Goal: Task Accomplishment & Management: Complete application form

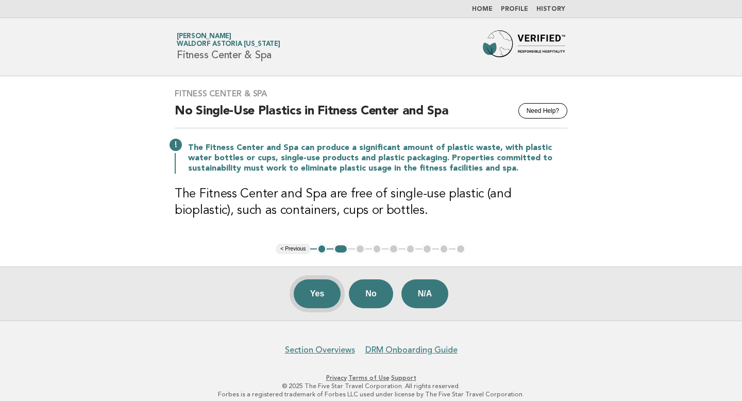
click at [319, 290] on button "Yes" at bounding box center [317, 293] width 47 height 29
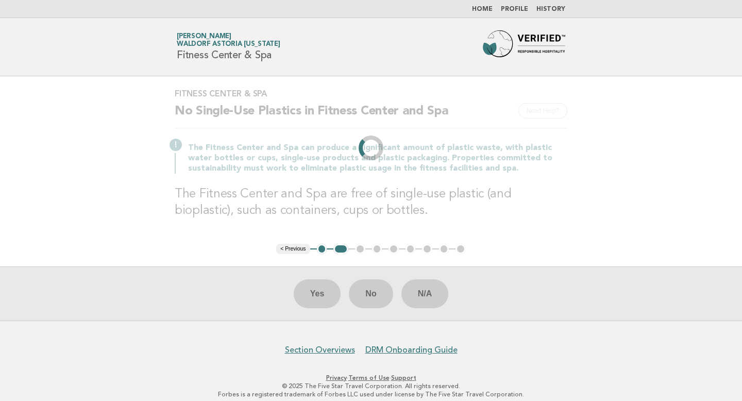
click at [486, 6] on li "Home" at bounding box center [482, 9] width 21 height 8
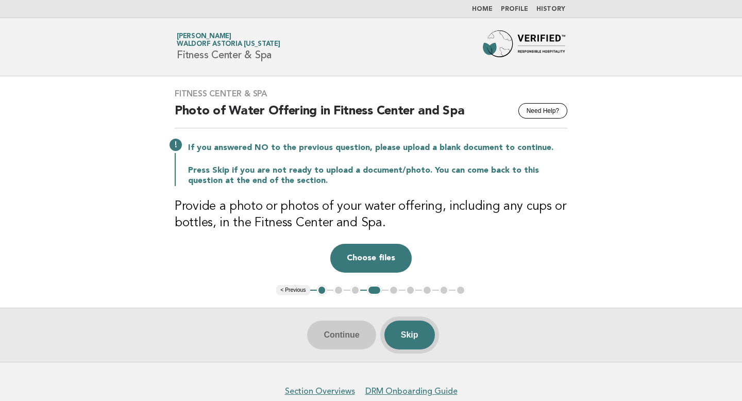
click at [420, 333] on button "Skip" at bounding box center [410, 335] width 51 height 29
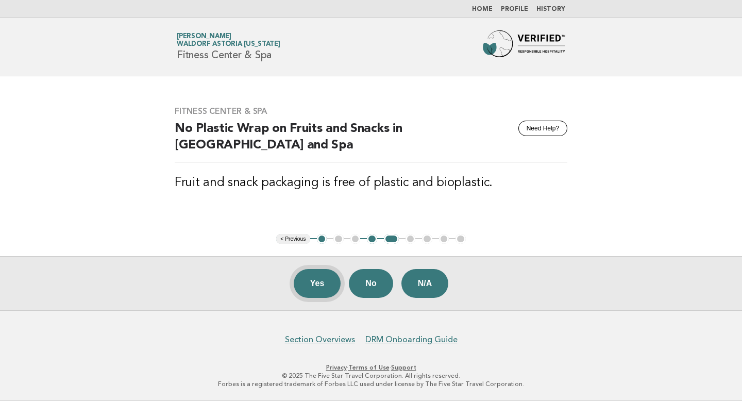
click at [314, 284] on button "Yes" at bounding box center [317, 283] width 47 height 29
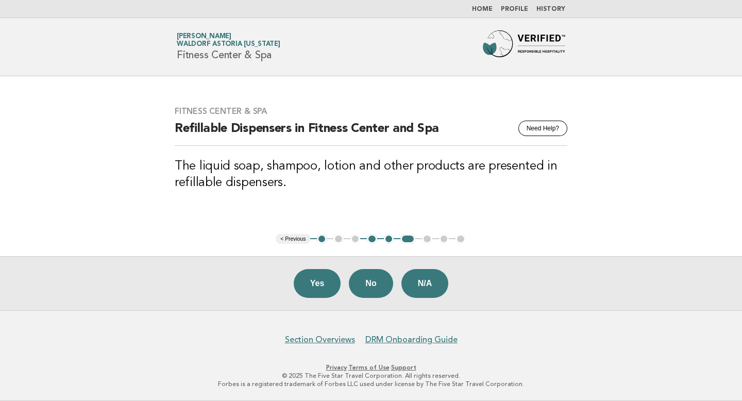
click at [314, 284] on button "Yes" at bounding box center [317, 283] width 47 height 29
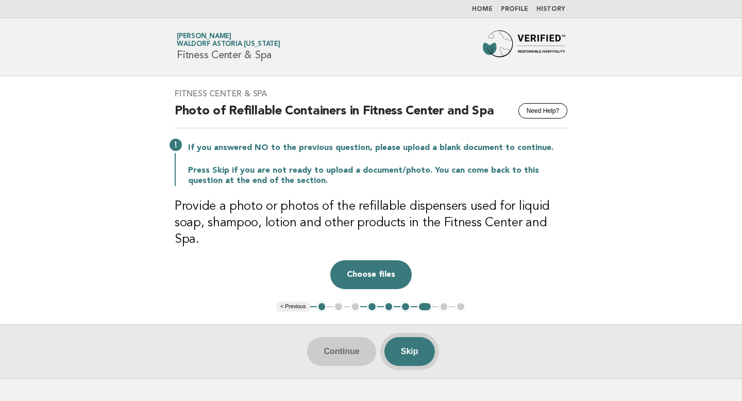
click at [410, 337] on button "Skip" at bounding box center [410, 351] width 51 height 29
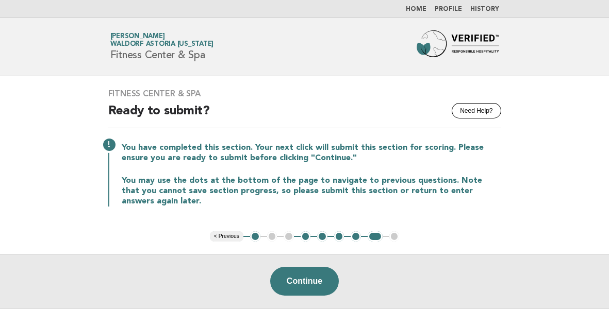
click at [272, 237] on ul "< Previous 1 2 3 4 5 6 7 8 9" at bounding box center [305, 236] width 190 height 10
click at [269, 233] on ul "< Previous 1 2 3 4 5 6 7 8 9" at bounding box center [305, 236] width 190 height 10
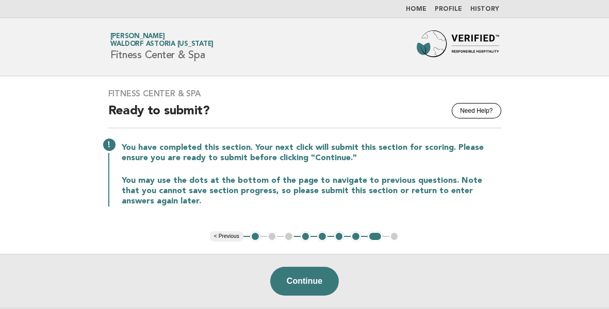
click at [270, 237] on ul "< Previous 1 2 3 4 5 6 7 8 9" at bounding box center [305, 236] width 190 height 10
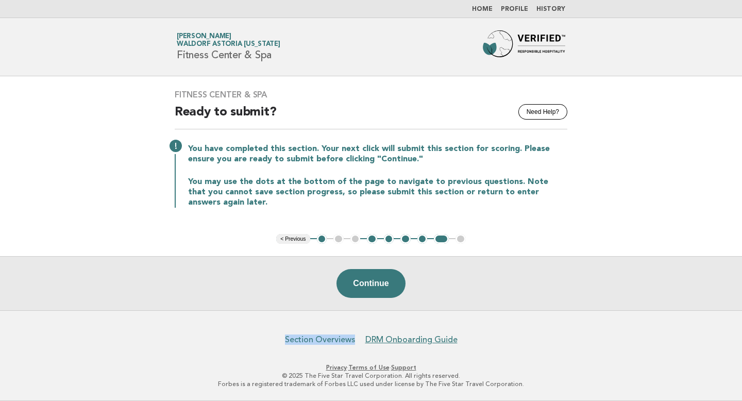
click at [312, 339] on link "Section Overviews" at bounding box center [320, 340] width 70 height 10
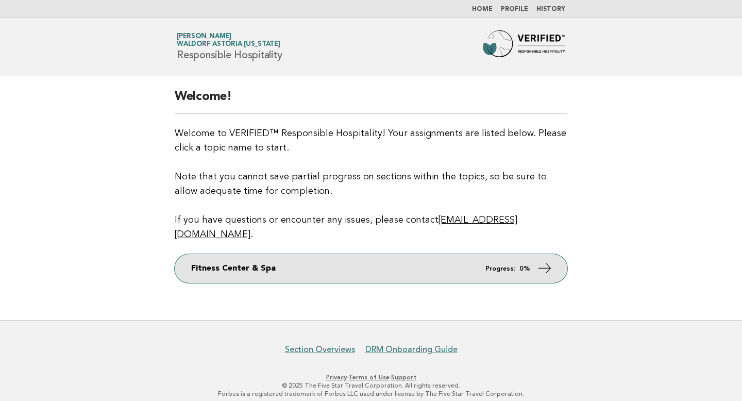
click at [541, 261] on icon at bounding box center [545, 268] width 15 height 15
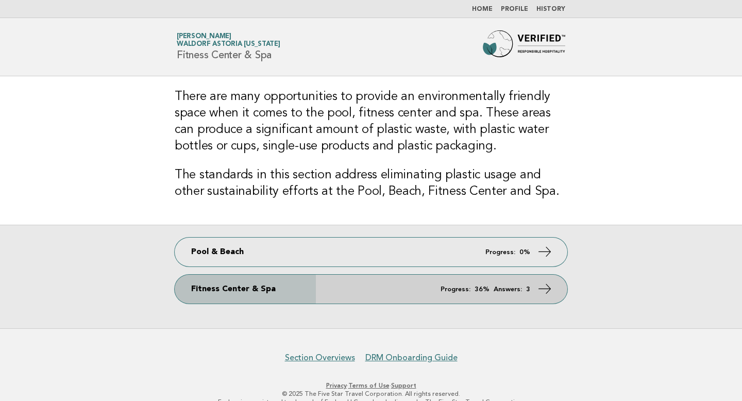
click at [545, 288] on icon at bounding box center [545, 288] width 15 height 15
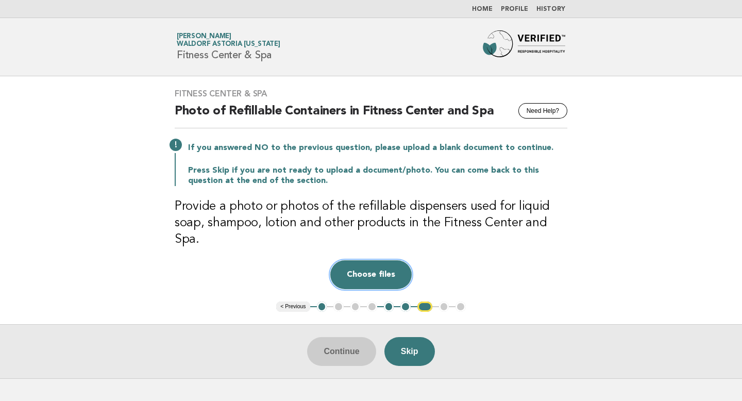
click at [361, 264] on button "Choose files" at bounding box center [370, 274] width 81 height 29
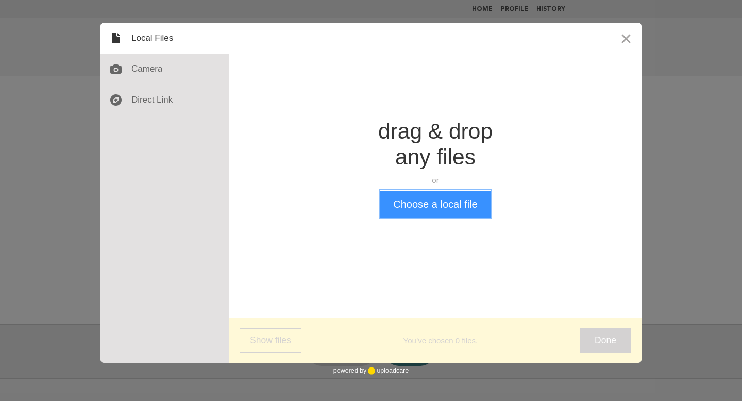
click at [430, 204] on button "Choose a local file" at bounding box center [435, 204] width 110 height 27
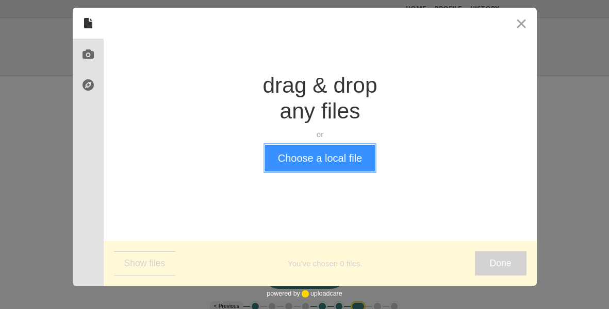
click at [322, 164] on button "Choose a local file" at bounding box center [320, 158] width 110 height 27
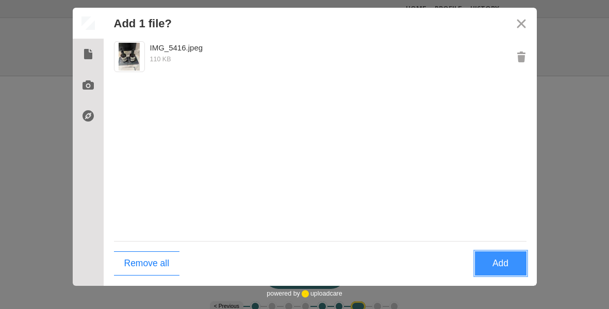
click at [507, 263] on button "Add" at bounding box center [501, 264] width 52 height 24
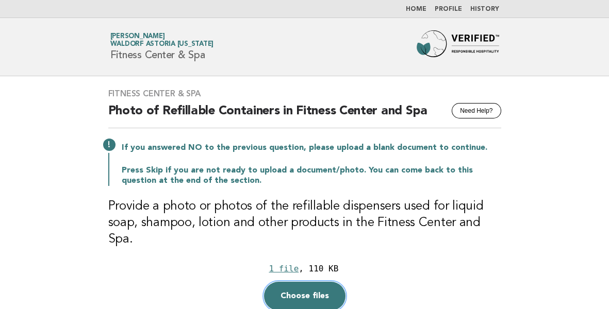
click at [312, 286] on button "Choose files" at bounding box center [304, 296] width 81 height 29
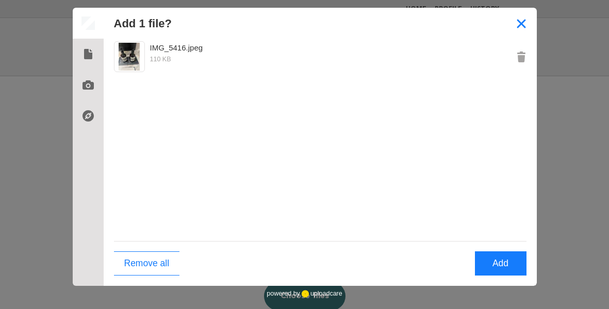
click at [524, 24] on button "Close" at bounding box center [521, 23] width 31 height 31
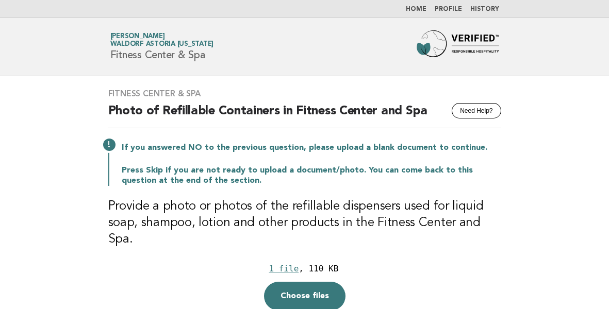
click at [431, 263] on div "Drop a file here 1 file , 110 KB Choose files Cancel Remove" at bounding box center [304, 285] width 393 height 51
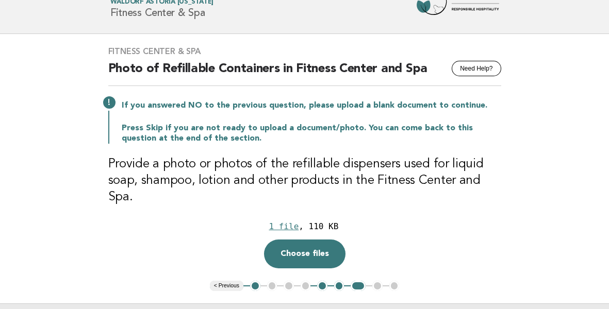
scroll to position [62, 0]
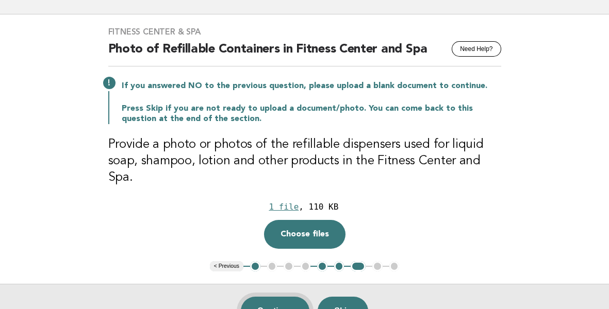
click at [270, 297] on button "Continue" at bounding box center [275, 311] width 69 height 29
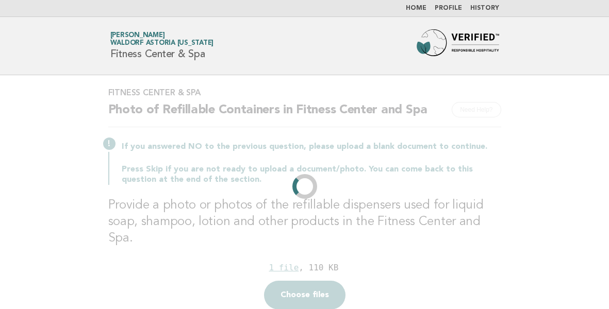
scroll to position [0, 0]
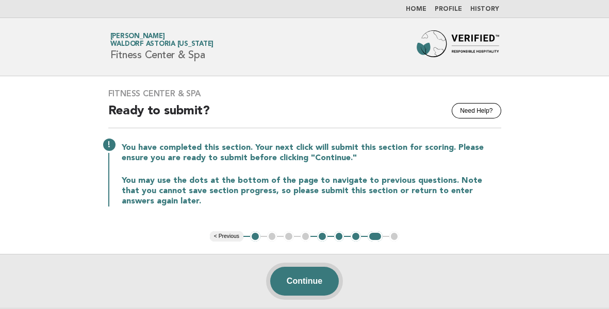
click at [302, 285] on button "Continue" at bounding box center [304, 281] width 69 height 29
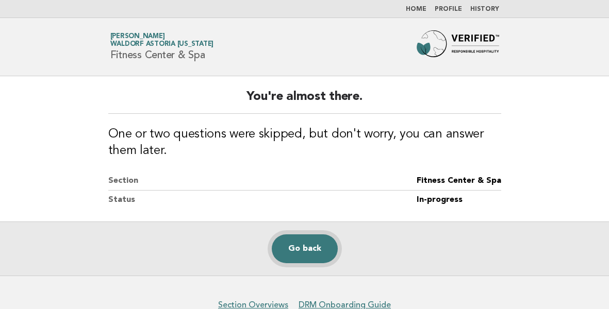
click at [299, 250] on link "Go back" at bounding box center [305, 249] width 66 height 29
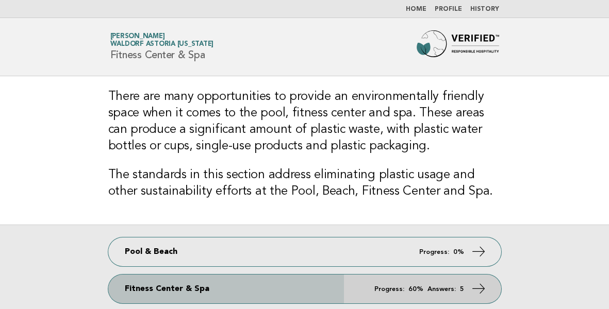
click at [479, 291] on icon at bounding box center [478, 288] width 15 height 15
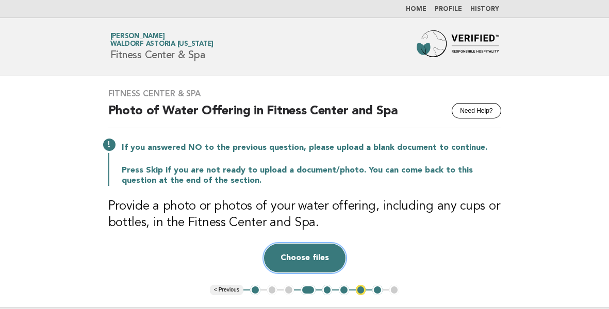
click at [304, 255] on button "Choose files" at bounding box center [304, 258] width 81 height 29
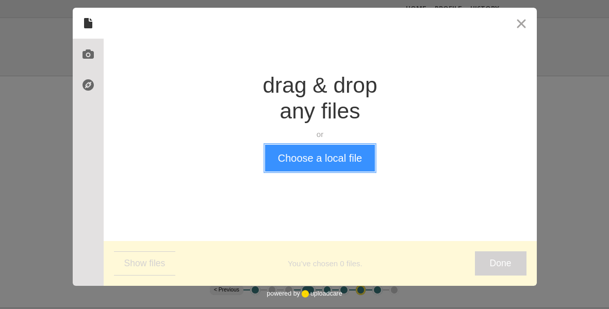
click at [328, 154] on button "Choose a local file" at bounding box center [320, 158] width 110 height 27
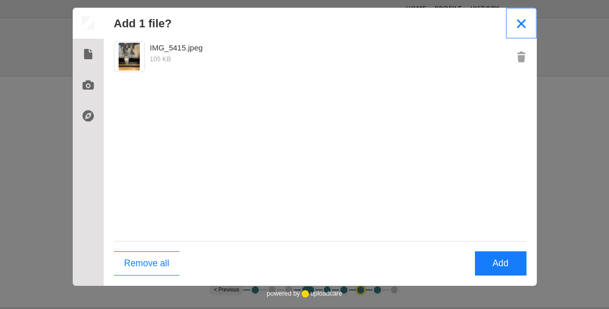
click at [520, 24] on button "Close" at bounding box center [521, 23] width 31 height 31
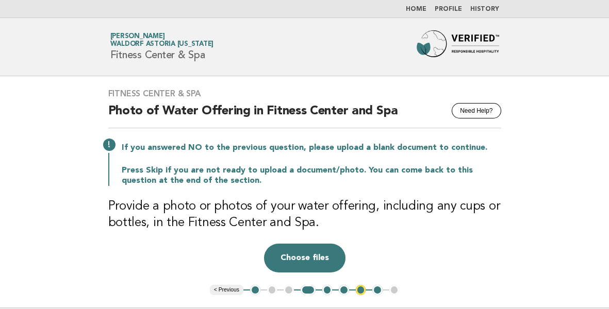
click at [422, 250] on div "Drop a file here Choose files Cancel Remove" at bounding box center [304, 258] width 393 height 29
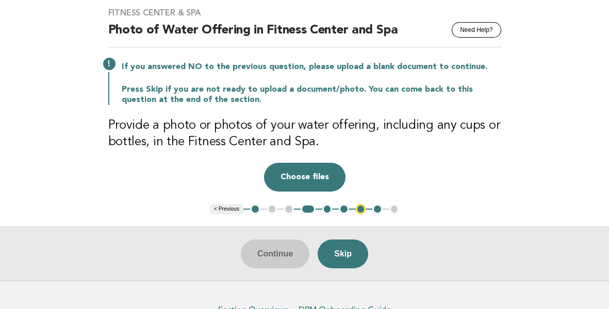
scroll to position [82, 0]
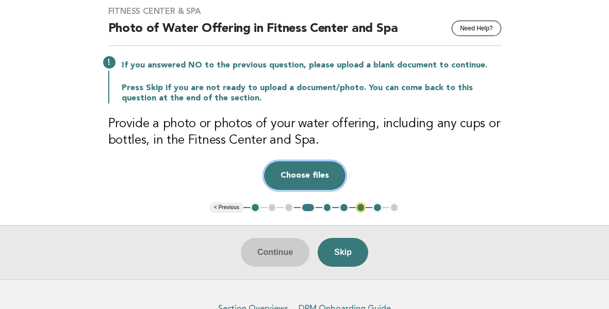
click at [294, 175] on button "Choose files" at bounding box center [304, 175] width 81 height 29
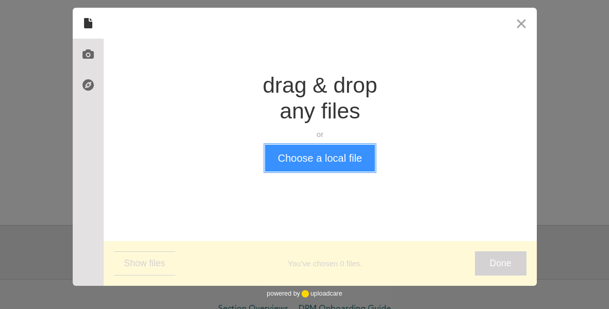
click at [303, 161] on button "Choose a local file" at bounding box center [320, 158] width 110 height 27
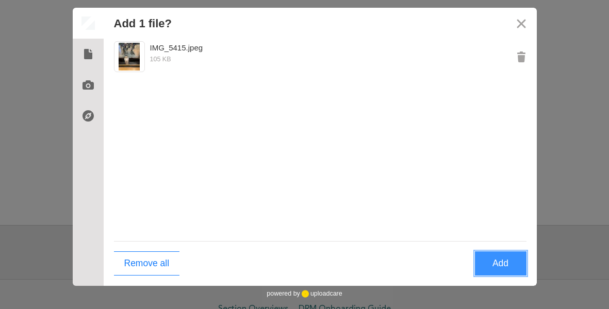
click at [496, 266] on button "Add" at bounding box center [501, 264] width 52 height 24
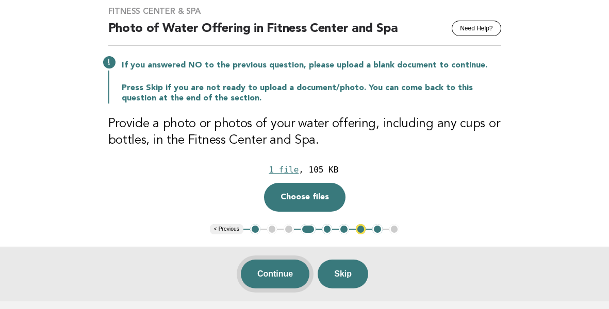
click at [284, 269] on button "Continue" at bounding box center [275, 274] width 69 height 29
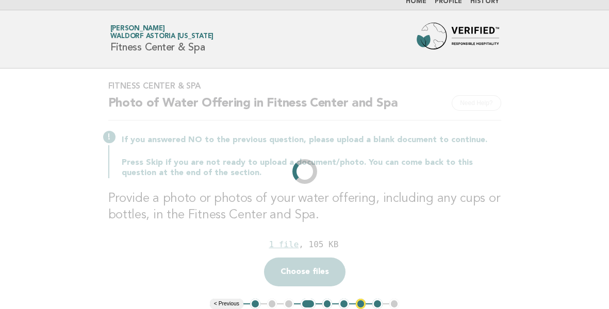
scroll to position [0, 0]
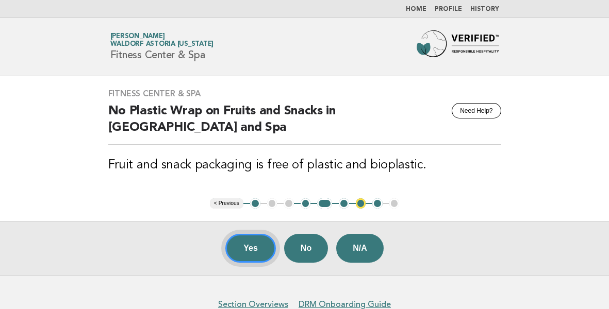
click at [241, 243] on button "Yes" at bounding box center [250, 248] width 51 height 29
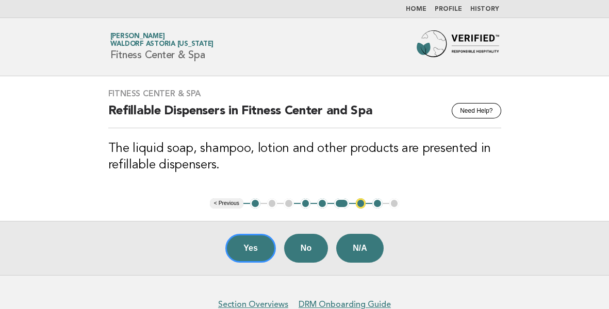
click at [241, 243] on button "Yes" at bounding box center [250, 248] width 51 height 29
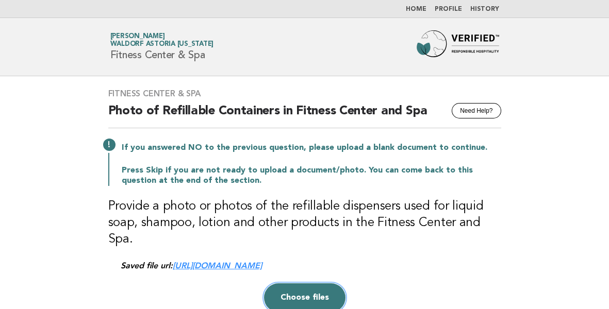
click at [312, 283] on button "Choose files" at bounding box center [304, 297] width 81 height 29
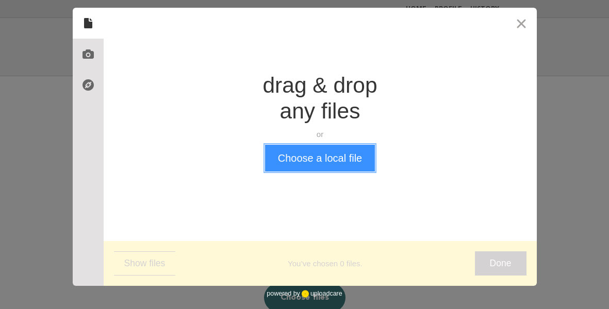
click at [318, 152] on button "Choose a local file" at bounding box center [320, 158] width 110 height 27
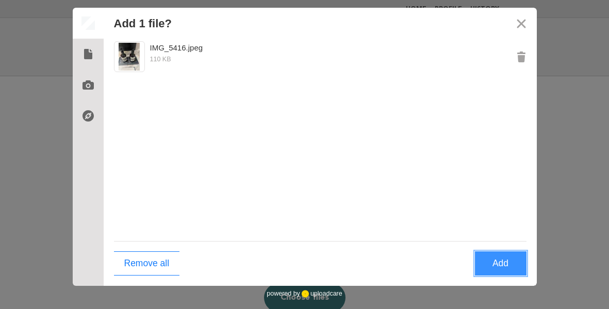
click at [504, 261] on button "Add" at bounding box center [501, 264] width 52 height 24
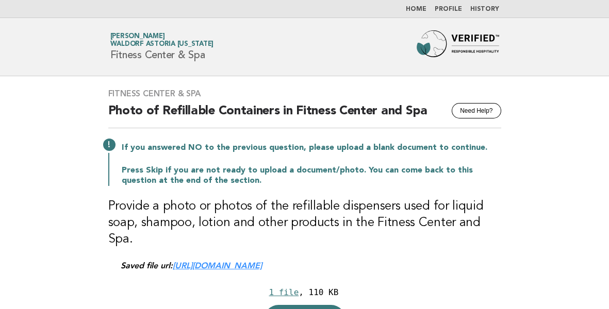
click at [532, 281] on main "Fitness Center & Spa Need Help? Photo of Refillable Containers in Fitness Cente…" at bounding box center [304, 249] width 609 height 347
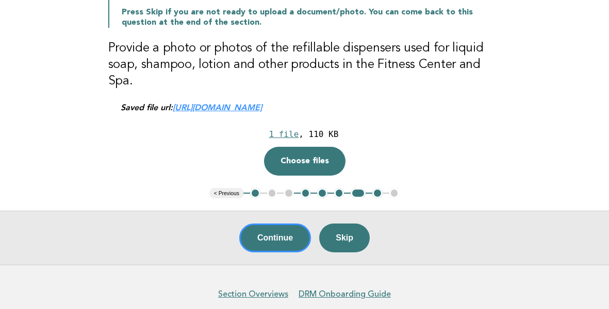
scroll to position [165, 0]
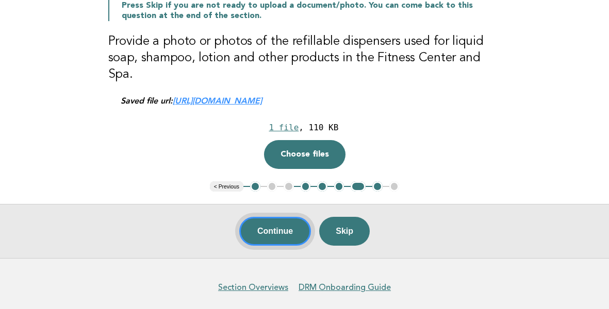
click at [268, 217] on button "Continue" at bounding box center [275, 231] width 72 height 29
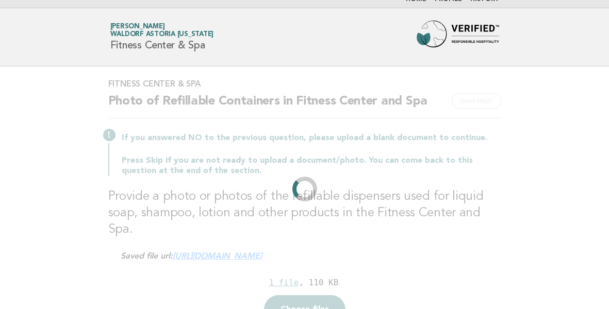
scroll to position [0, 0]
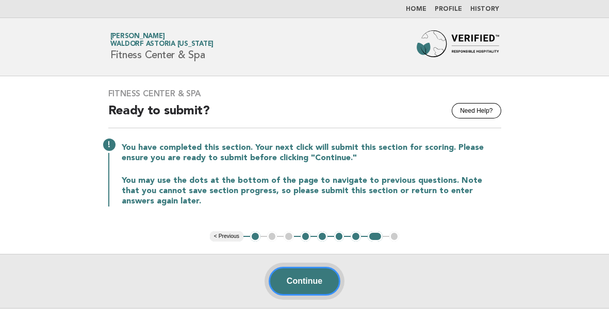
click at [299, 287] on button "Continue" at bounding box center [305, 281] width 72 height 29
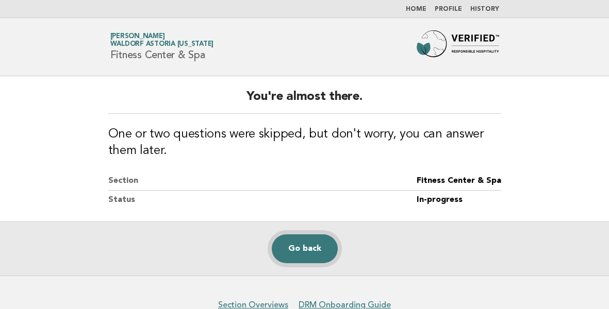
click at [319, 244] on link "Go back" at bounding box center [305, 249] width 66 height 29
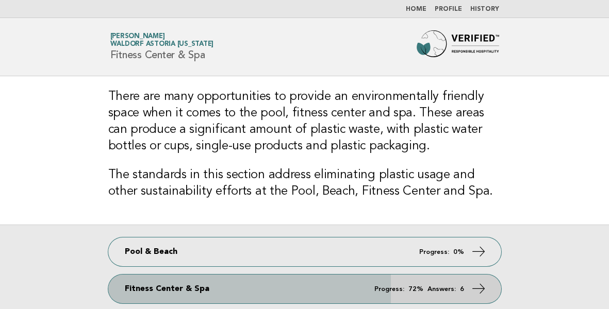
click at [476, 286] on icon at bounding box center [478, 288] width 15 height 15
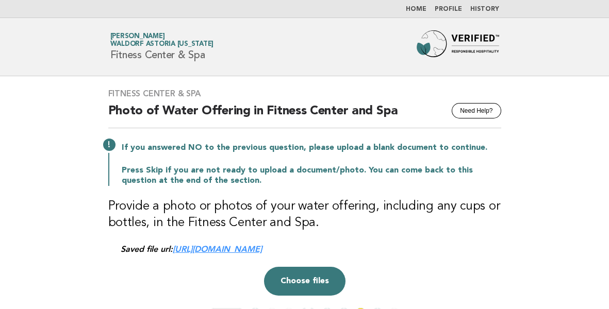
click at [510, 247] on div "Fitness Center & Spa Need Help? Photo of Water Offering in Fitness Center and S…" at bounding box center [304, 192] width 417 height 232
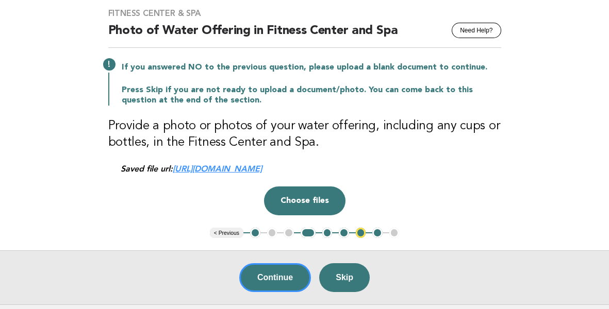
scroll to position [82, 0]
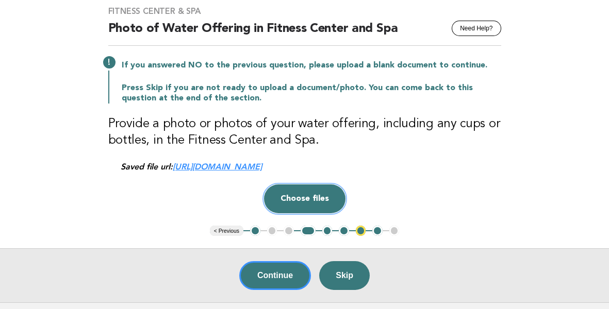
click at [297, 200] on button "Choose files" at bounding box center [304, 199] width 81 height 29
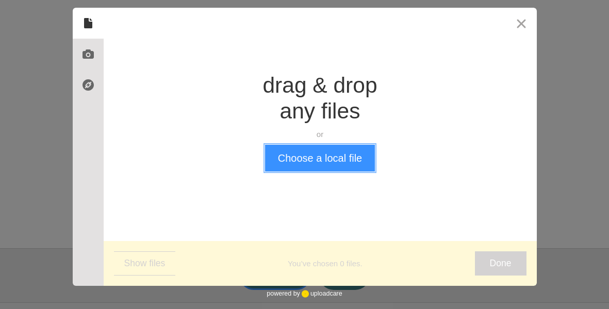
click at [322, 159] on button "Choose a local file" at bounding box center [320, 158] width 110 height 27
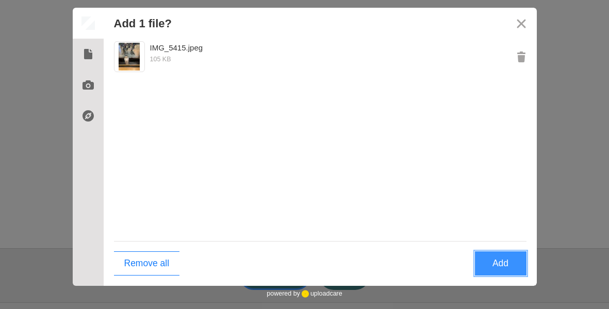
click at [505, 265] on button "Add" at bounding box center [501, 264] width 52 height 24
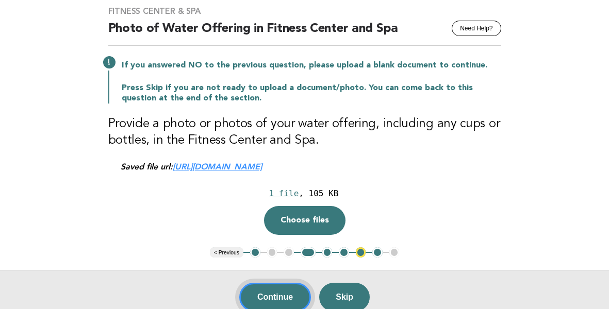
click at [275, 293] on button "Continue" at bounding box center [275, 297] width 72 height 29
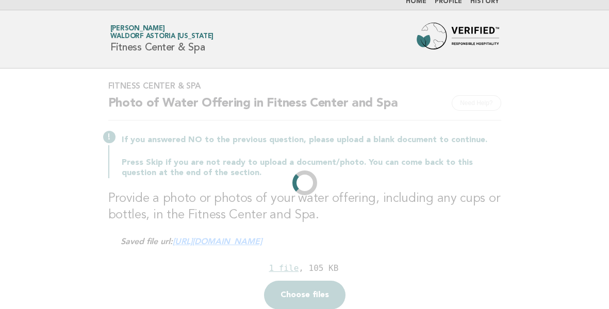
scroll to position [0, 0]
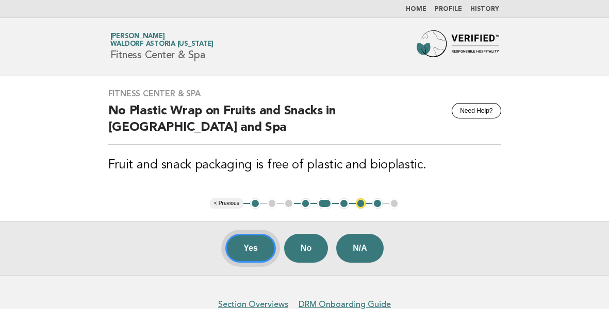
click at [254, 241] on button "Yes" at bounding box center [250, 248] width 51 height 29
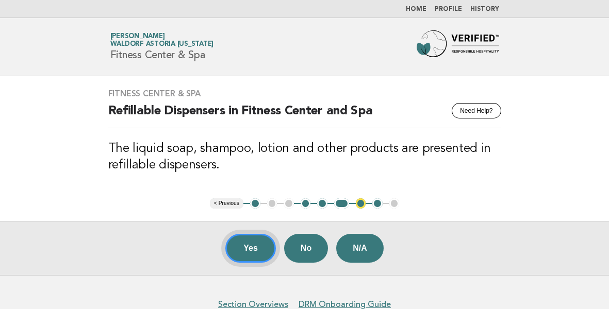
click at [247, 249] on button "Yes" at bounding box center [250, 248] width 51 height 29
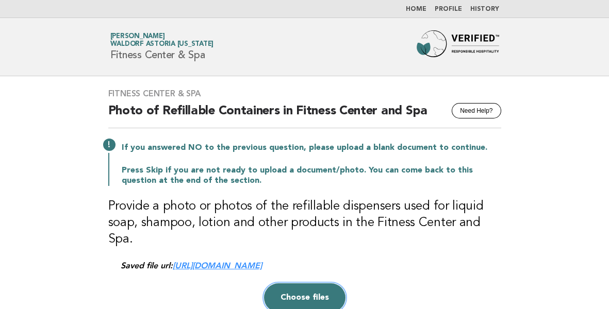
click at [314, 287] on button "Choose files" at bounding box center [304, 297] width 81 height 29
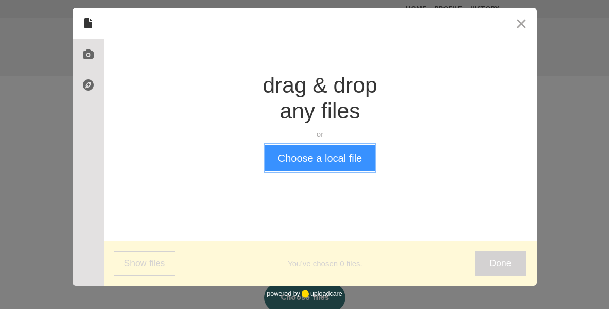
click at [327, 157] on button "Choose a local file" at bounding box center [320, 158] width 110 height 27
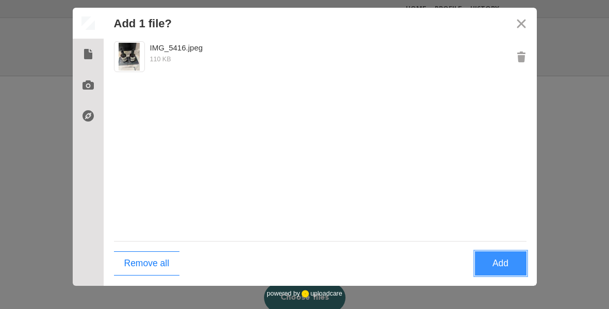
click at [495, 265] on button "Add" at bounding box center [501, 264] width 52 height 24
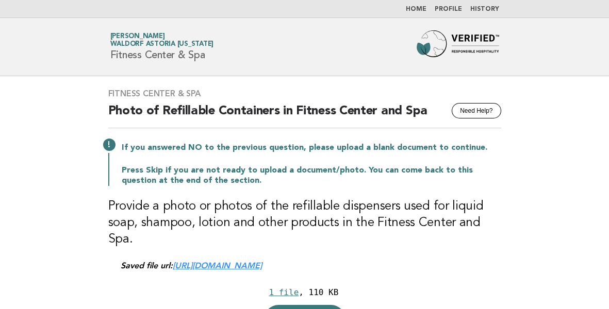
click at [496, 285] on div "Drop a file here 1 file , 110 KB Choose files Cancel Remove" at bounding box center [304, 308] width 393 height 51
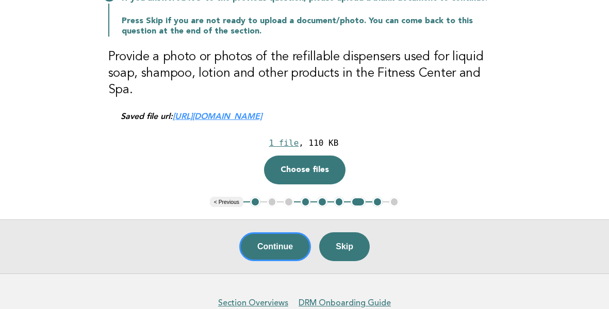
scroll to position [165, 0]
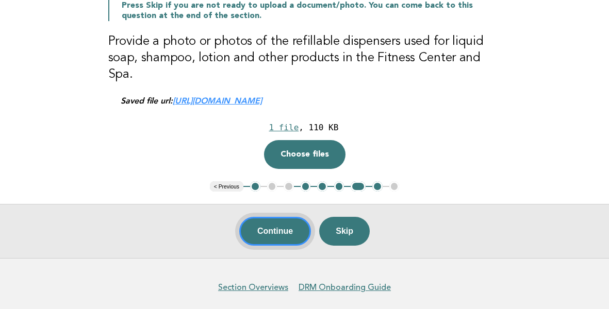
click at [281, 222] on button "Continue" at bounding box center [275, 231] width 72 height 29
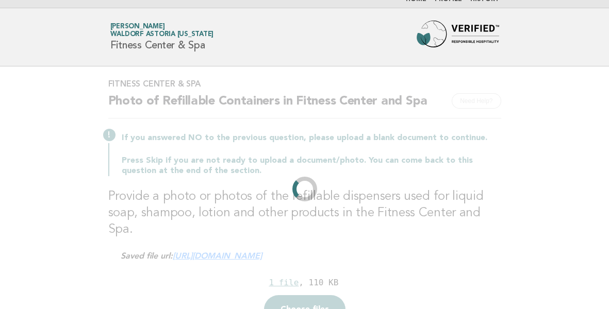
scroll to position [0, 0]
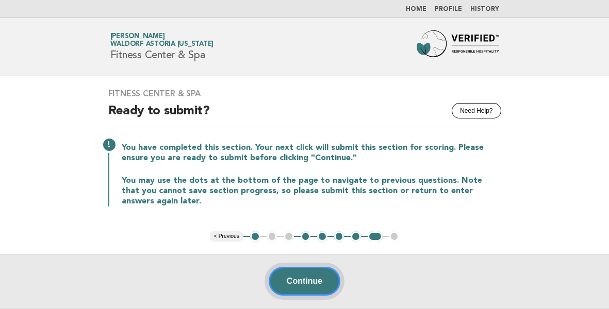
click at [306, 274] on button "Continue" at bounding box center [305, 281] width 72 height 29
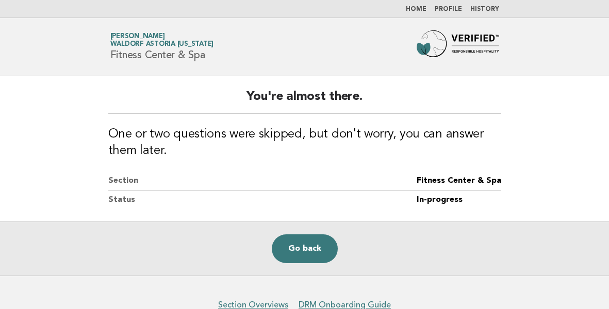
click at [529, 254] on div "Go back" at bounding box center [304, 249] width 609 height 54
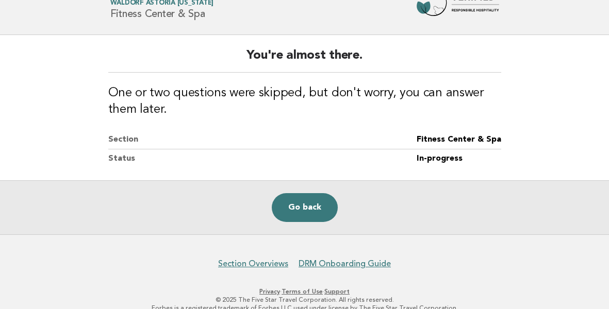
scroll to position [57, 0]
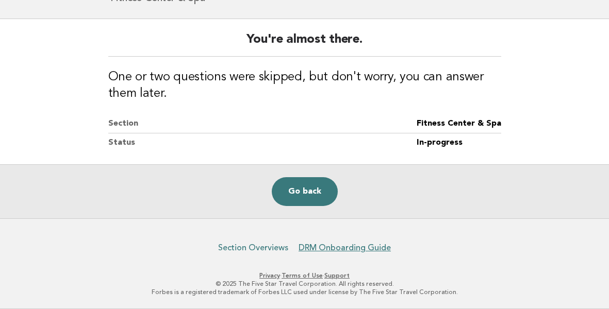
click at [249, 250] on link "Section Overviews" at bounding box center [253, 248] width 70 height 10
click at [300, 193] on link "Go back" at bounding box center [305, 191] width 66 height 29
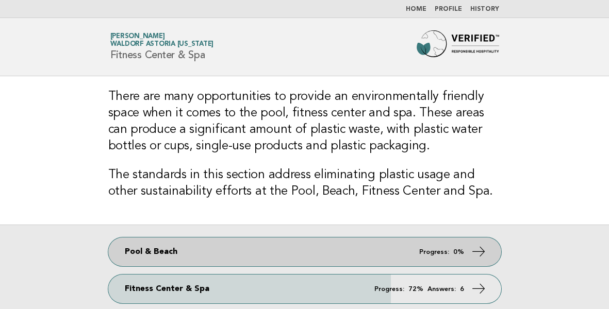
click at [480, 253] on icon at bounding box center [478, 251] width 15 height 15
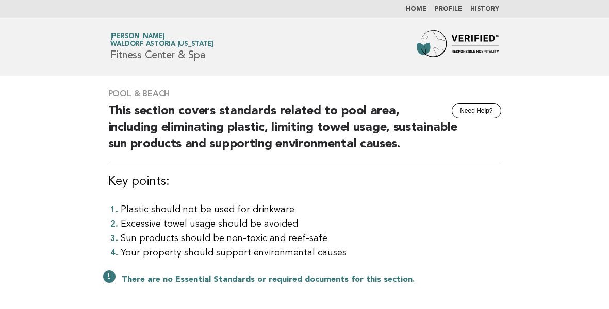
click at [446, 230] on li "Excessive towel usage should be avoided" at bounding box center [311, 224] width 380 height 14
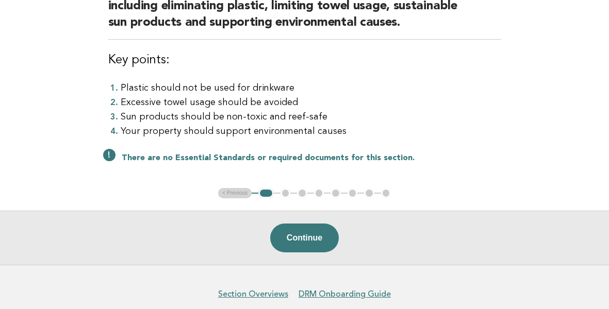
scroll to position [124, 0]
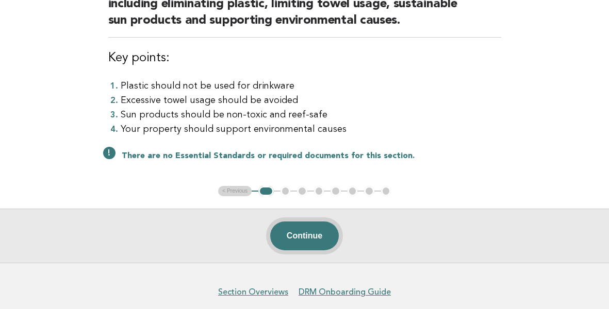
click at [294, 236] on button "Continue" at bounding box center [304, 236] width 69 height 29
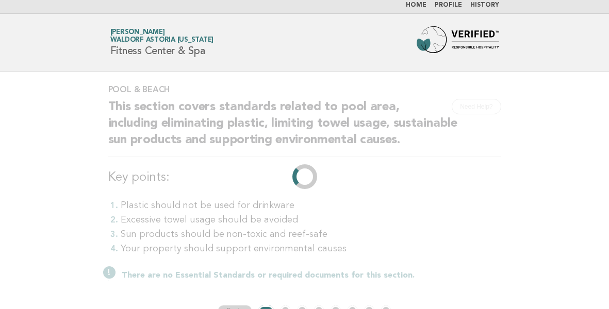
scroll to position [0, 0]
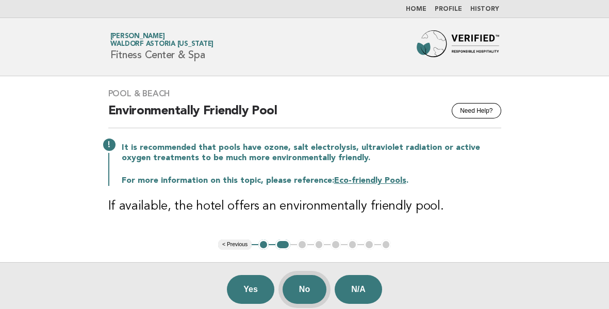
click at [305, 296] on button "No" at bounding box center [304, 289] width 44 height 29
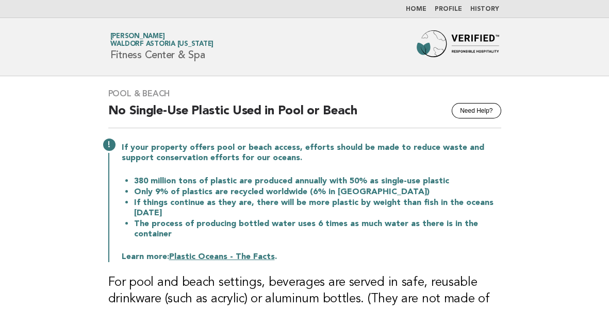
click at [519, 273] on main "Pool & Beach Need Help? No Single-Use Plastic Used in Pool or Beach If your pro…" at bounding box center [304, 250] width 609 height 349
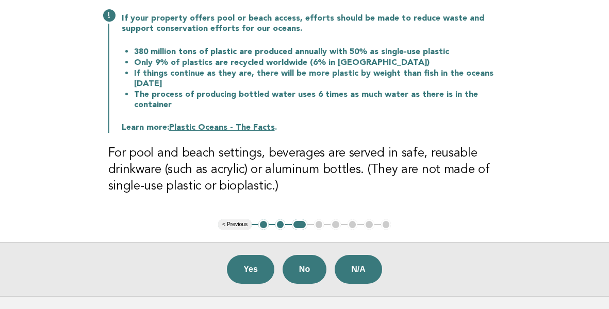
scroll to position [144, 0]
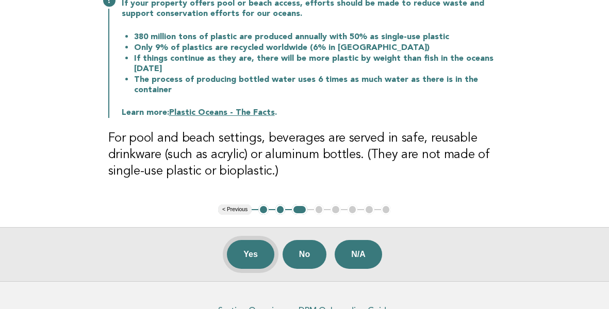
click at [250, 253] on button "Yes" at bounding box center [250, 254] width 47 height 29
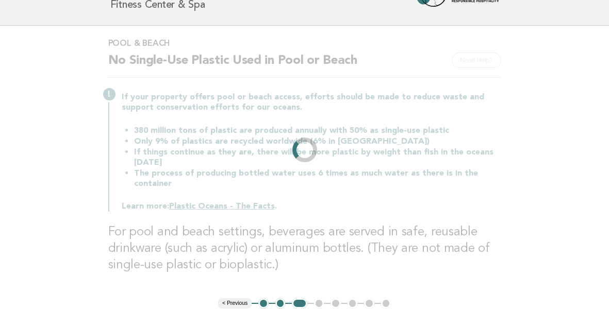
scroll to position [0, 0]
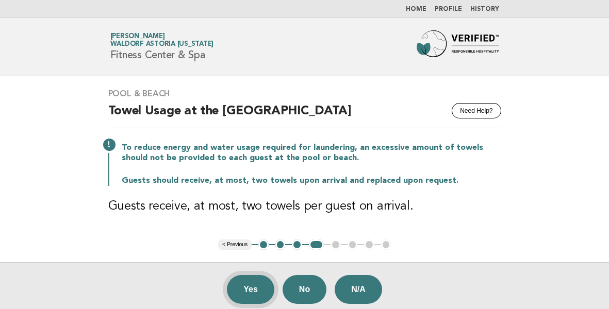
click at [256, 283] on button "Yes" at bounding box center [250, 289] width 47 height 29
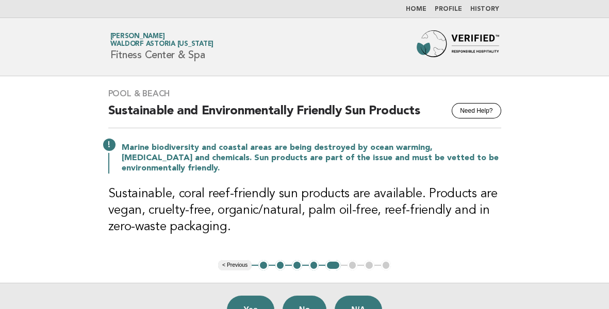
click at [496, 259] on div "Pool & Beach Need Help? Sustainable and Environmentally Friendly Sun Products M…" at bounding box center [304, 168] width 417 height 184
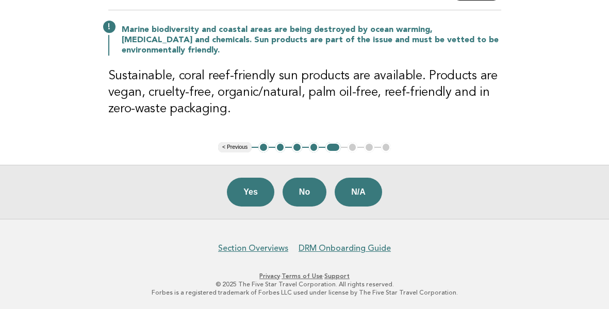
scroll to position [119, 0]
click at [254, 191] on button "Yes" at bounding box center [250, 191] width 47 height 29
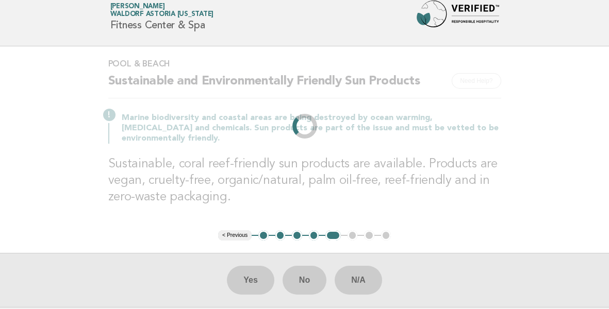
scroll to position [0, 0]
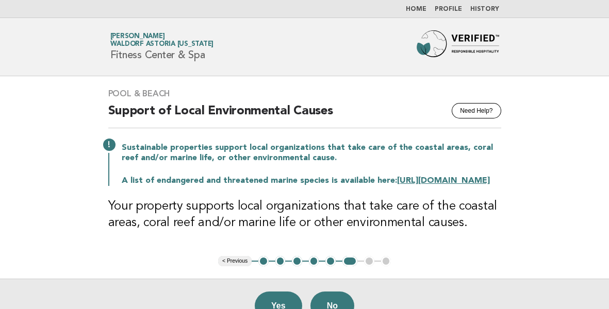
click at [509, 253] on div "Pool & Beach Need Help? Support of Local Environmental Causes Sustainable prope…" at bounding box center [304, 166] width 417 height 180
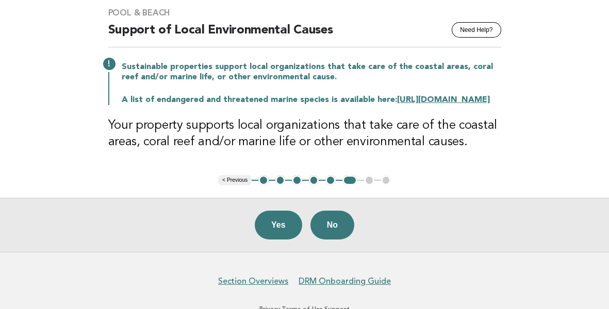
scroll to position [82, 0]
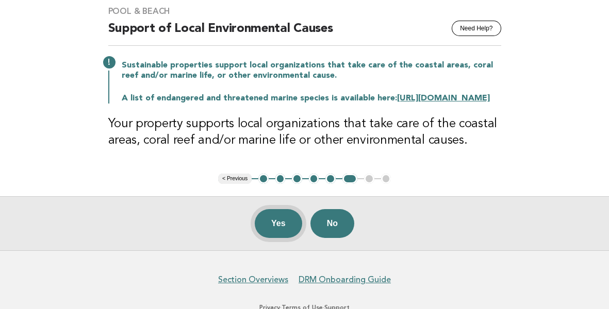
click at [272, 238] on button "Yes" at bounding box center [278, 223] width 47 height 29
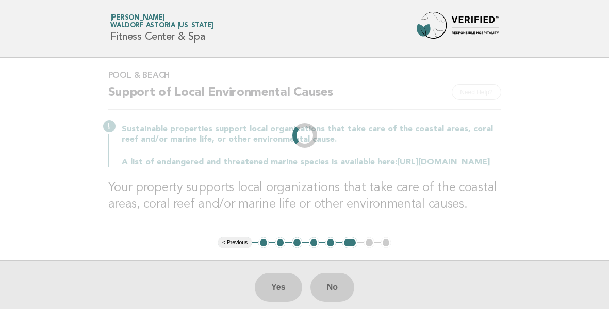
scroll to position [0, 0]
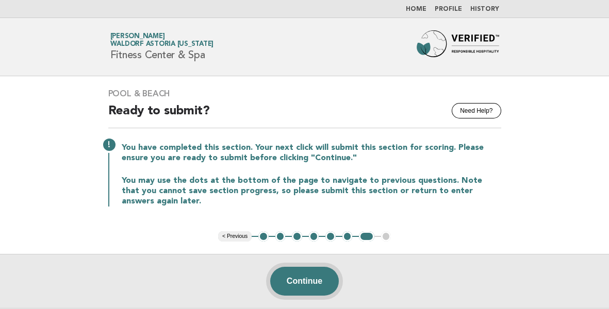
click at [313, 289] on button "Continue" at bounding box center [304, 281] width 69 height 29
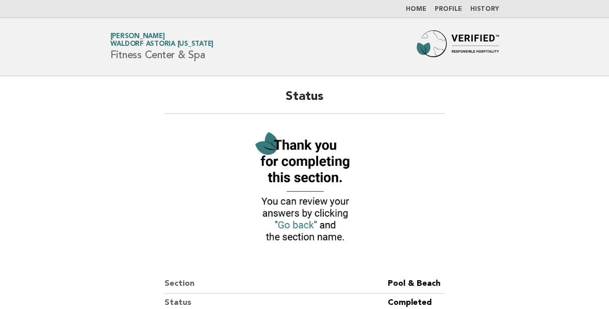
click at [444, 272] on div "Status Section Pool & Beach Status Completed Completed on 08/Sep/2025 - 12:32" at bounding box center [304, 210] width 305 height 268
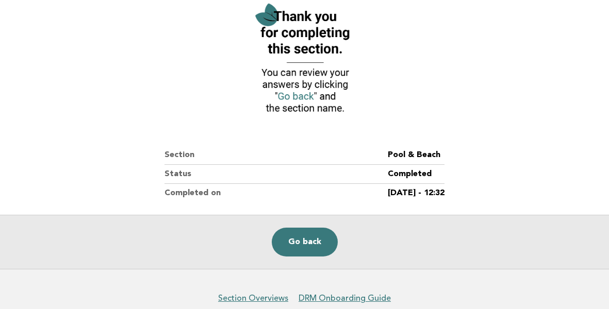
scroll to position [144, 0]
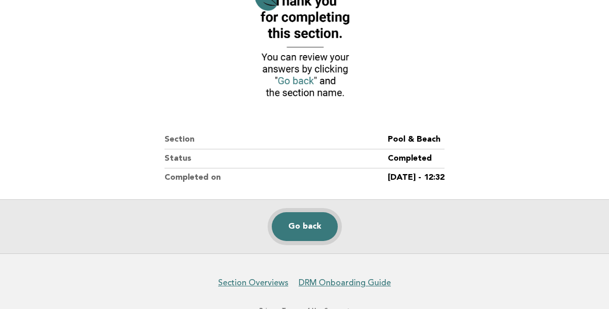
click at [303, 226] on link "Go back" at bounding box center [305, 226] width 66 height 29
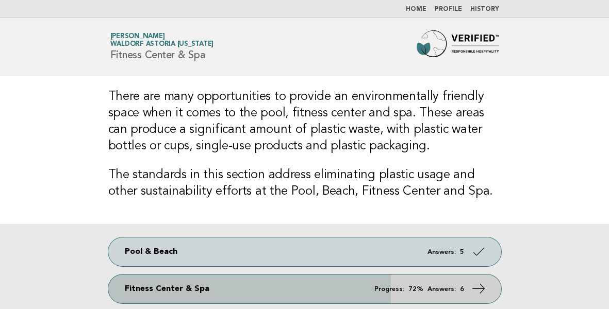
click at [476, 289] on icon at bounding box center [478, 288] width 15 height 15
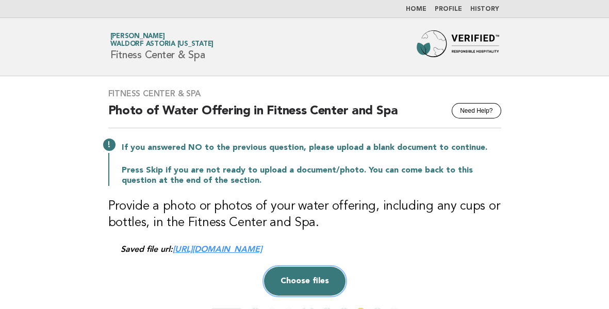
click at [304, 277] on button "Choose files" at bounding box center [304, 281] width 81 height 29
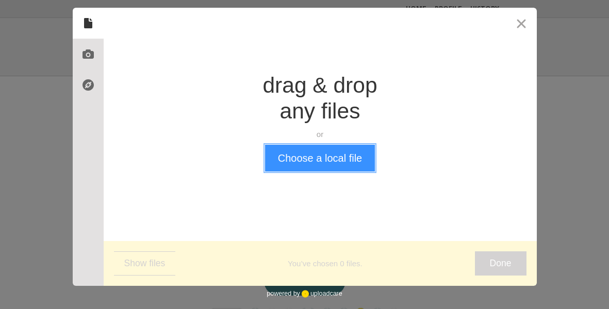
click at [323, 155] on button "Choose a local file" at bounding box center [320, 158] width 110 height 27
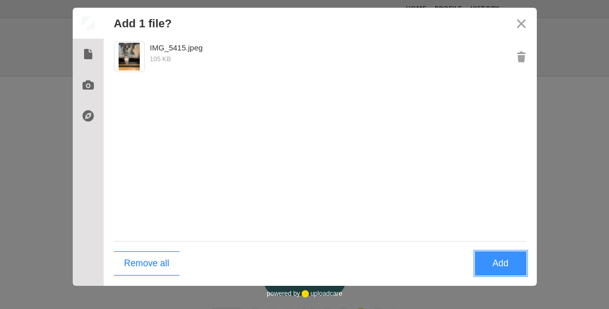
click at [503, 268] on button "Add" at bounding box center [501, 264] width 52 height 24
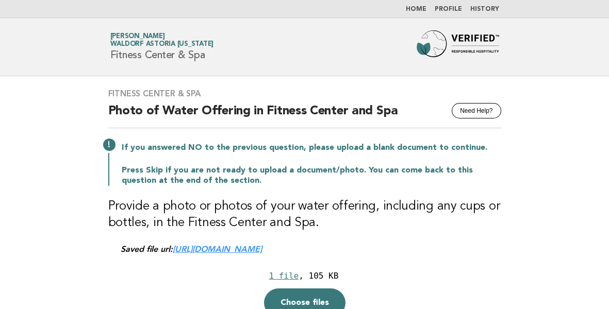
click at [493, 276] on div "1 file , 105 KB" at bounding box center [303, 276] width 393 height 18
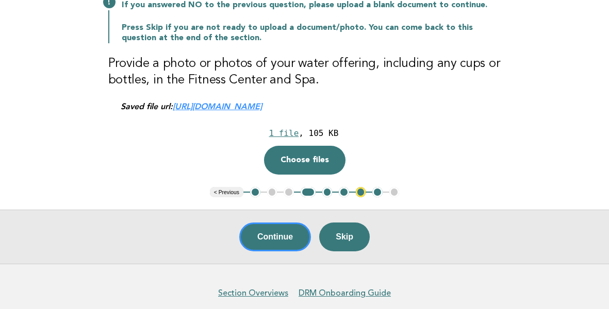
scroll to position [144, 0]
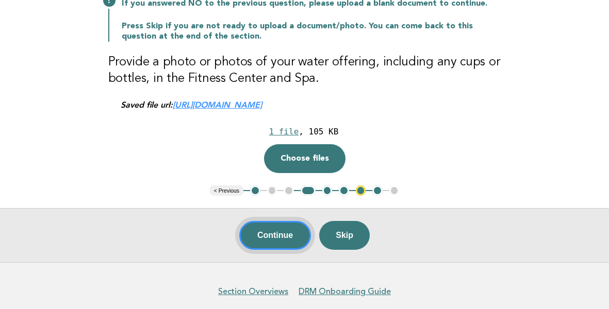
click at [297, 240] on button "Continue" at bounding box center [275, 235] width 72 height 29
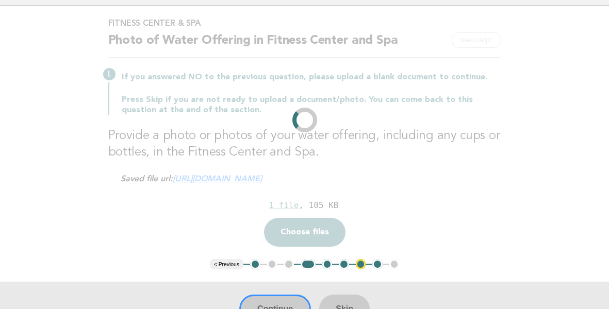
scroll to position [0, 0]
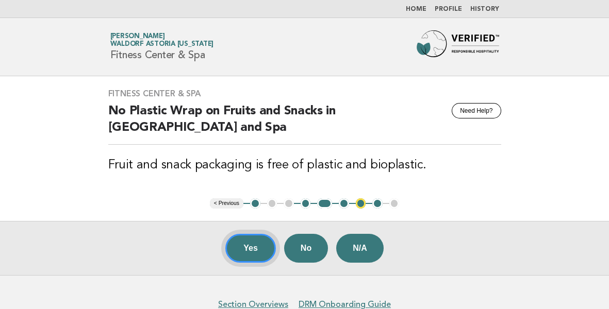
click at [249, 249] on button "Yes" at bounding box center [250, 248] width 51 height 29
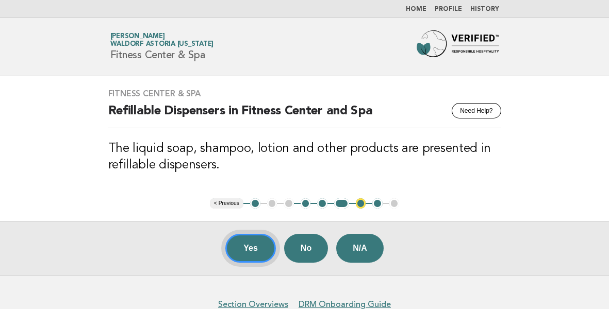
click at [249, 249] on button "Yes" at bounding box center [250, 248] width 51 height 29
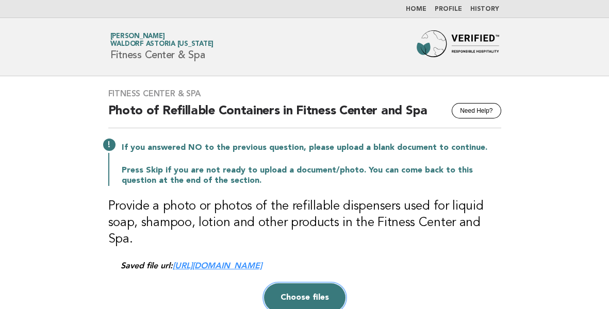
click at [305, 283] on button "Choose files" at bounding box center [304, 297] width 81 height 29
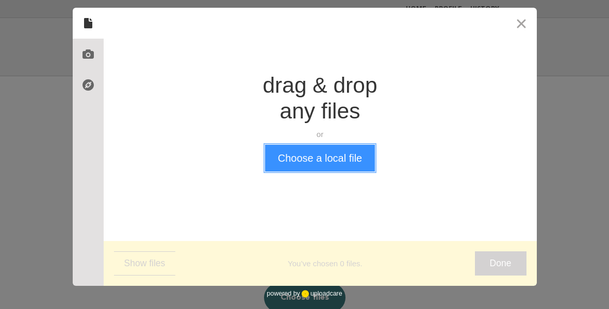
click at [313, 164] on button "Choose a local file" at bounding box center [320, 158] width 110 height 27
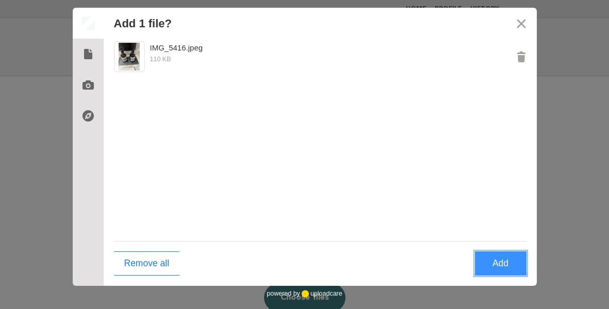
click at [509, 266] on button "Add" at bounding box center [501, 264] width 52 height 24
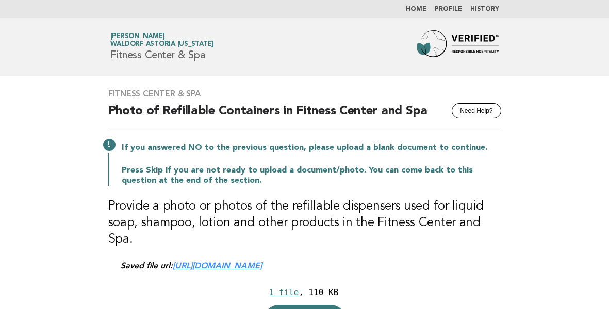
click at [517, 256] on main "Fitness Center & Spa Need Help? Photo of Refillable Containers in Fitness Cente…" at bounding box center [304, 249] width 609 height 347
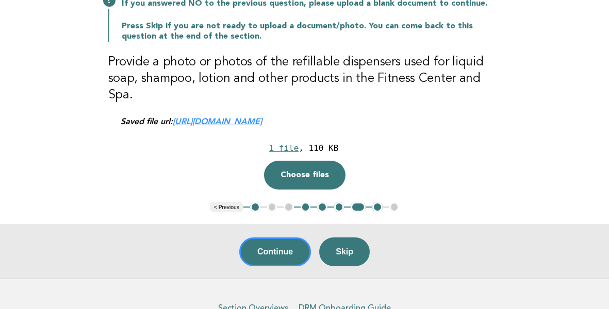
scroll to position [165, 0]
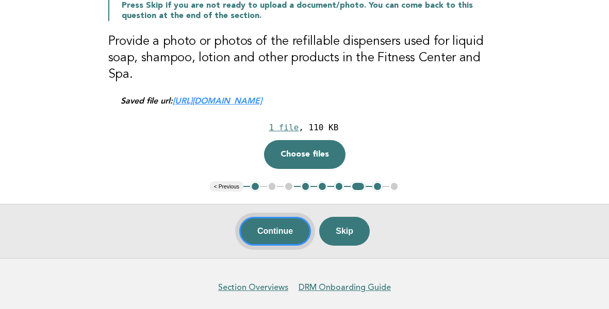
click at [269, 217] on button "Continue" at bounding box center [275, 231] width 72 height 29
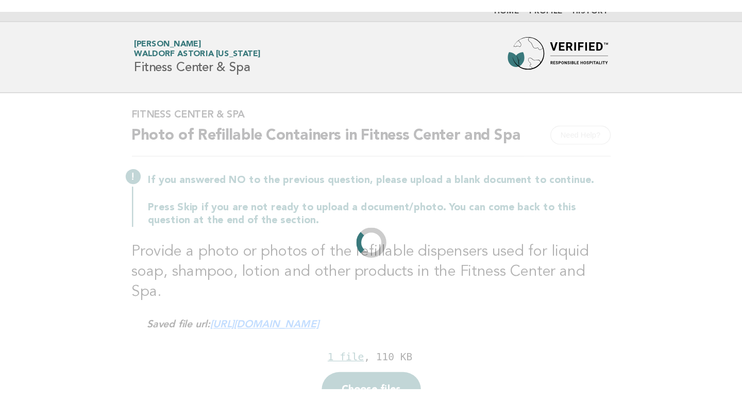
scroll to position [0, 0]
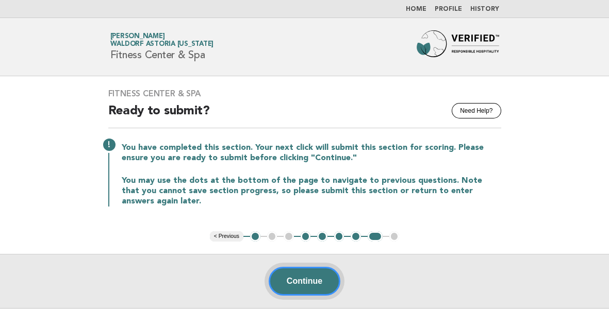
click at [306, 286] on button "Continue" at bounding box center [305, 281] width 72 height 29
